Goal: Information Seeking & Learning: Learn about a topic

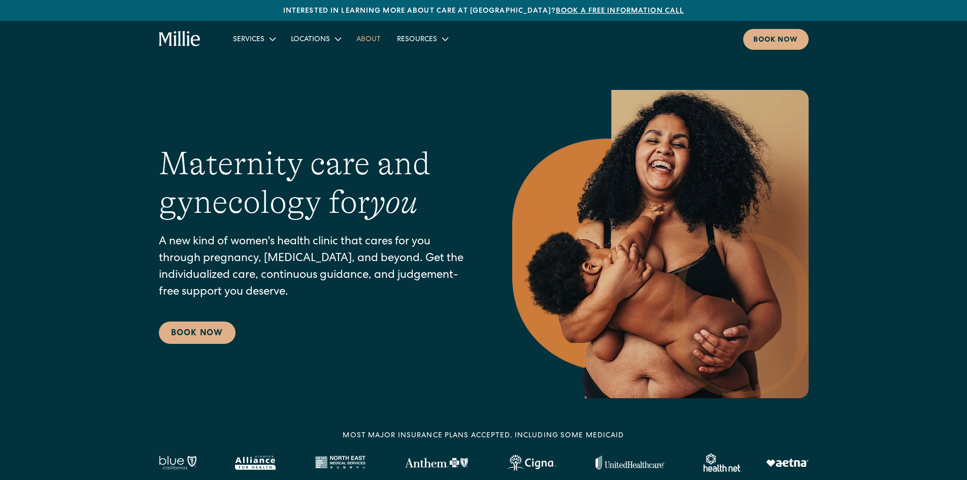
click at [375, 35] on link "About" at bounding box center [368, 38] width 41 height 17
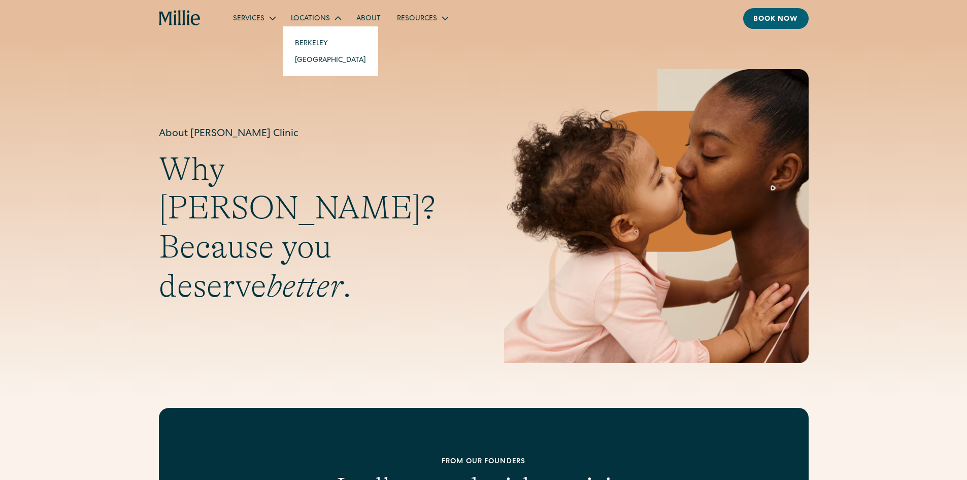
click at [324, 20] on div "Locations" at bounding box center [310, 19] width 39 height 11
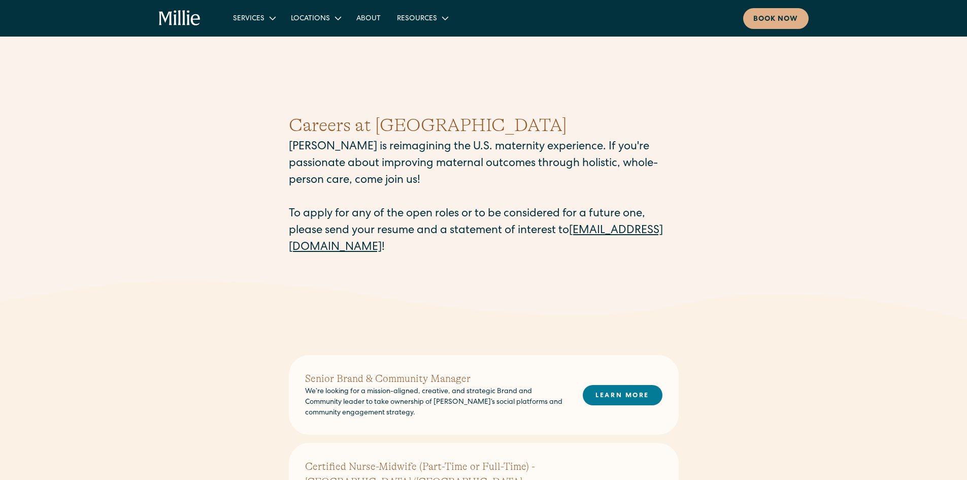
click at [214, 272] on div "Careers at Millie Millie is reimagining the U.S. maternity experience. If you'r…" at bounding box center [483, 183] width 967 height 193
